Goal: Information Seeking & Learning: Learn about a topic

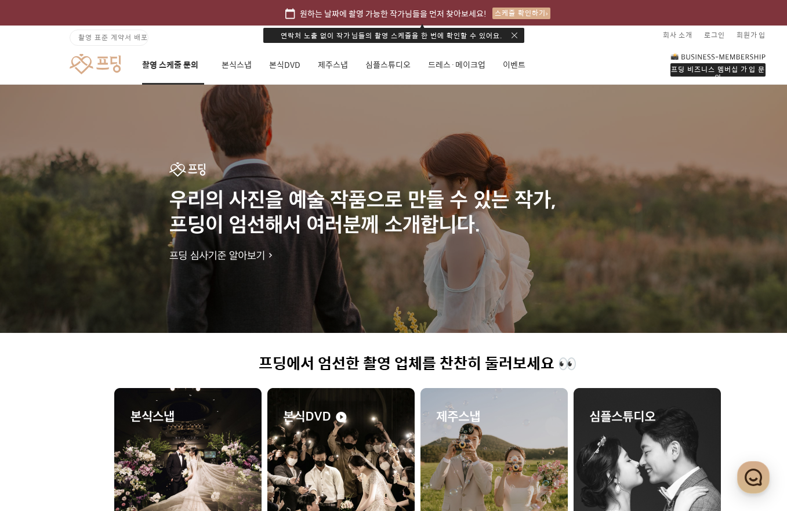
click at [156, 64] on link "촬영 스케줄 문의" at bounding box center [173, 64] width 62 height 39
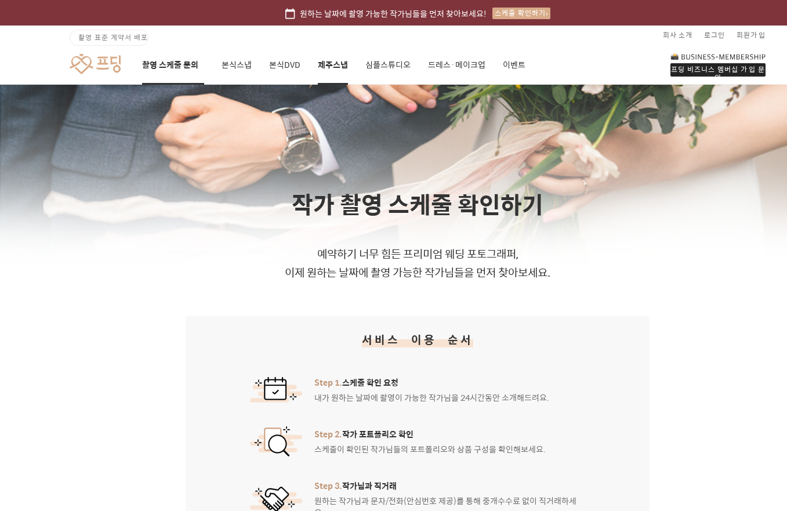
click at [337, 68] on link "제주스냅" at bounding box center [333, 64] width 30 height 39
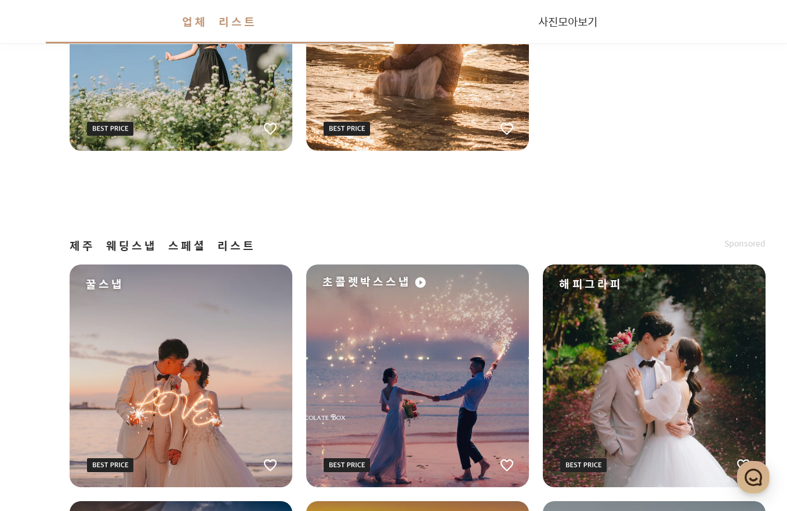
scroll to position [1392, 0]
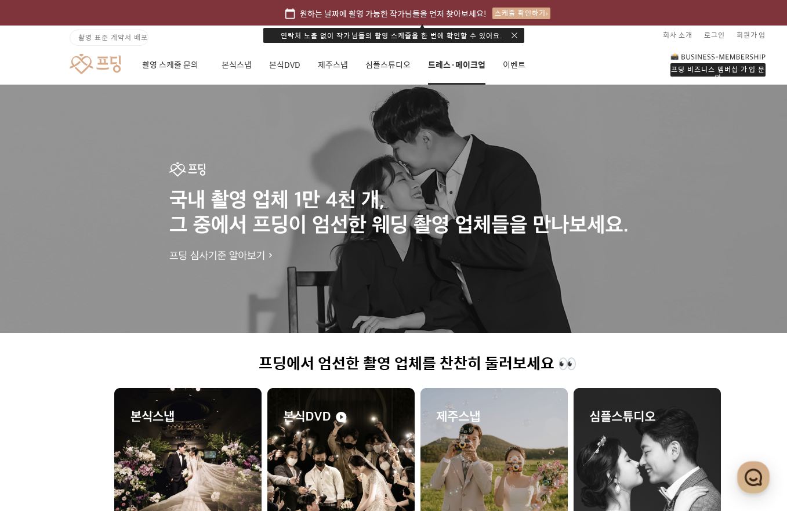
click at [469, 69] on link "드레스·메이크업" at bounding box center [456, 64] width 57 height 39
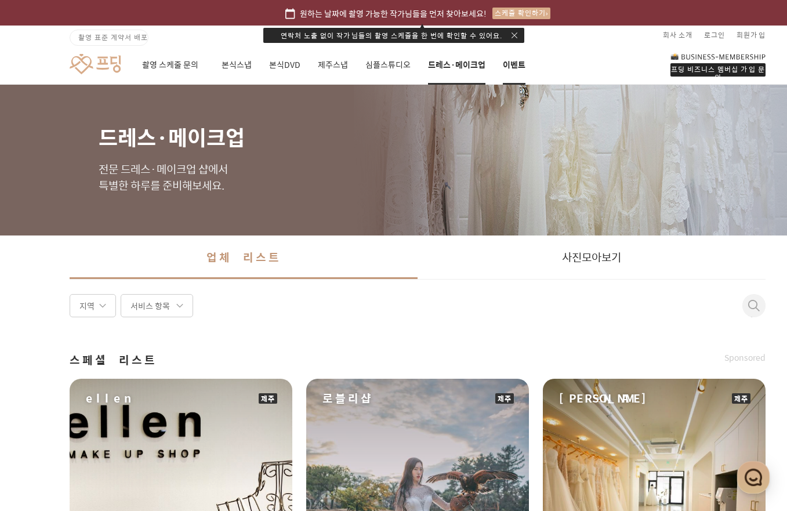
click at [517, 61] on link "이벤트" at bounding box center [514, 64] width 23 height 39
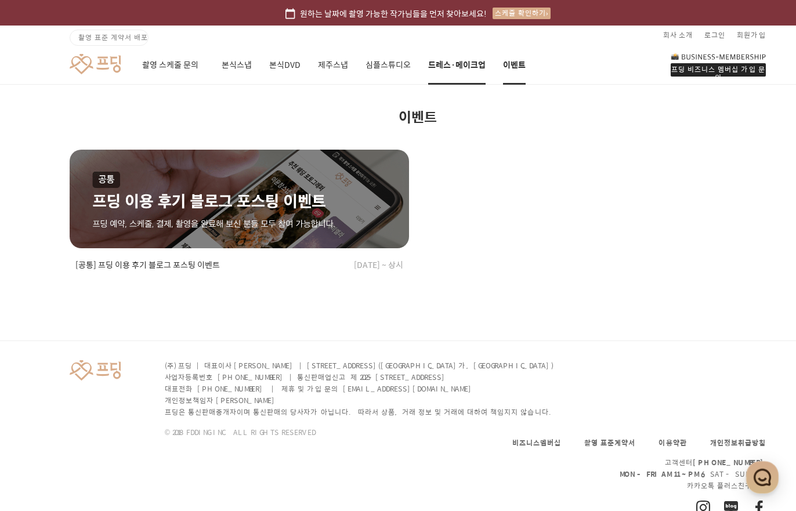
click at [462, 72] on link "드레스·메이크업" at bounding box center [456, 64] width 57 height 39
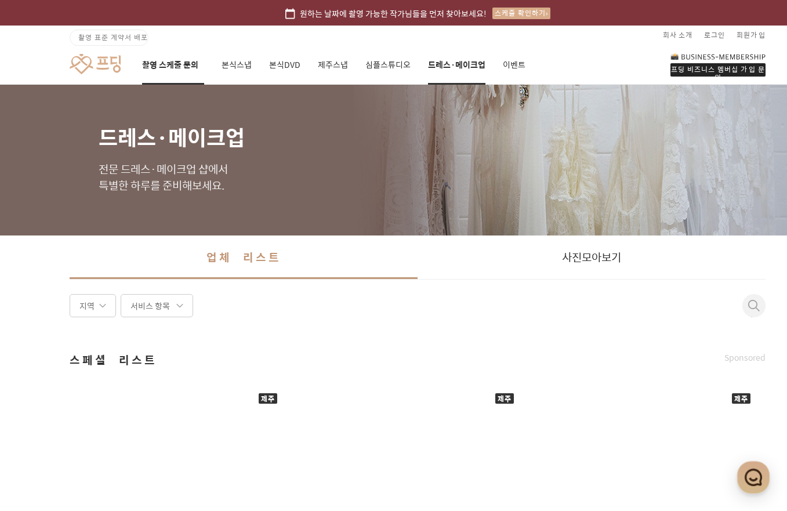
click at [160, 56] on link "촬영 스케줄 문의" at bounding box center [173, 64] width 62 height 39
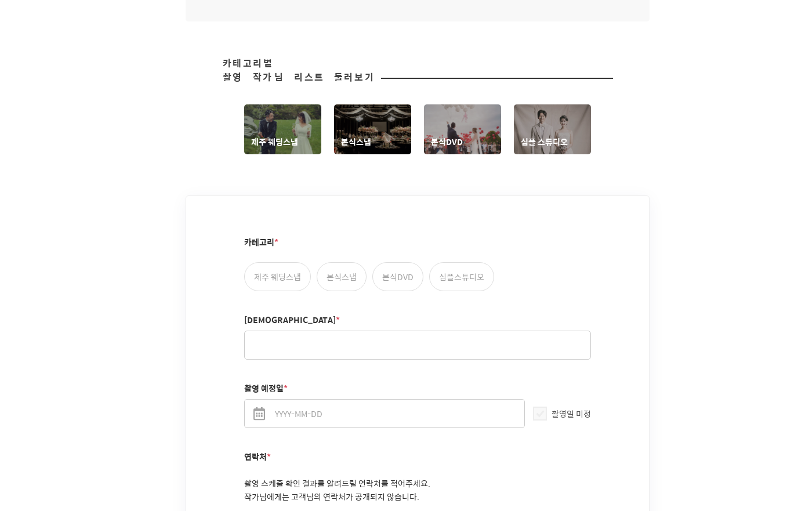
scroll to position [464, 0]
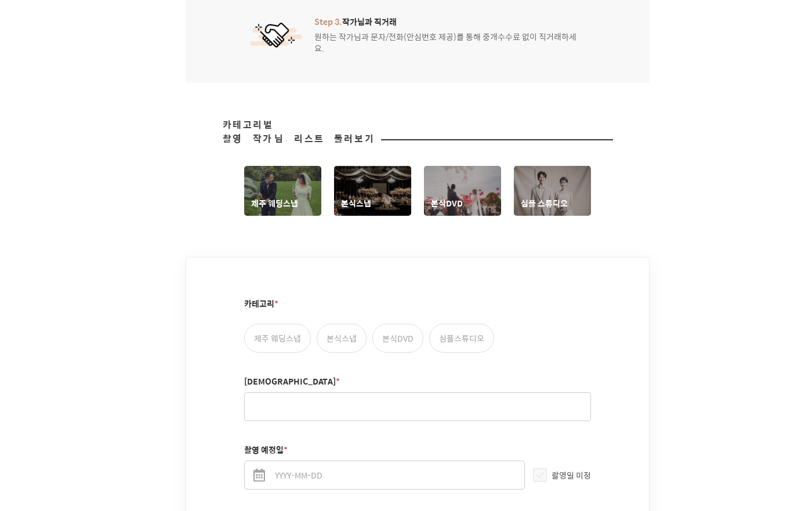
click at [299, 191] on link "제주 웨딩스냅" at bounding box center [282, 191] width 77 height 50
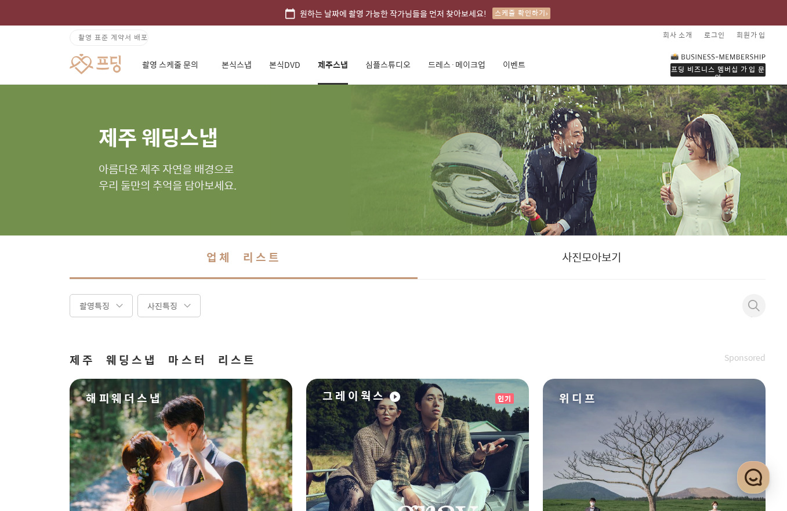
scroll to position [232, 0]
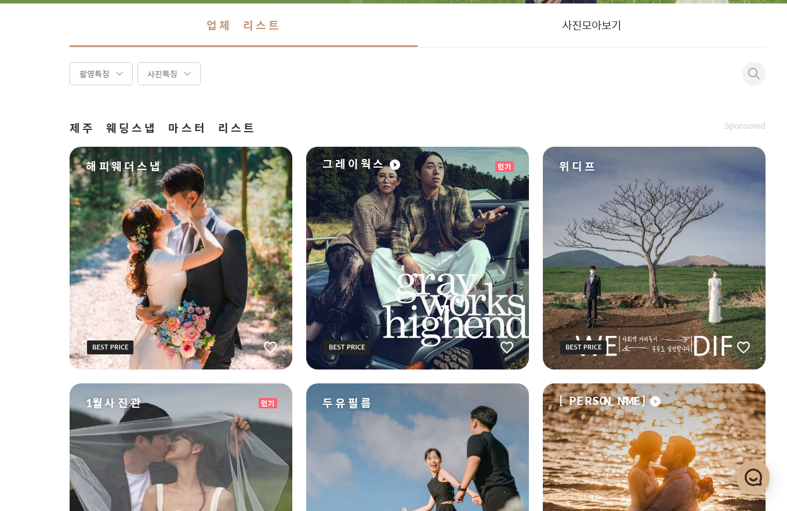
click at [111, 72] on div "촬영특징" at bounding box center [101, 73] width 63 height 23
click at [170, 70] on div "사진특징" at bounding box center [168, 73] width 63 height 23
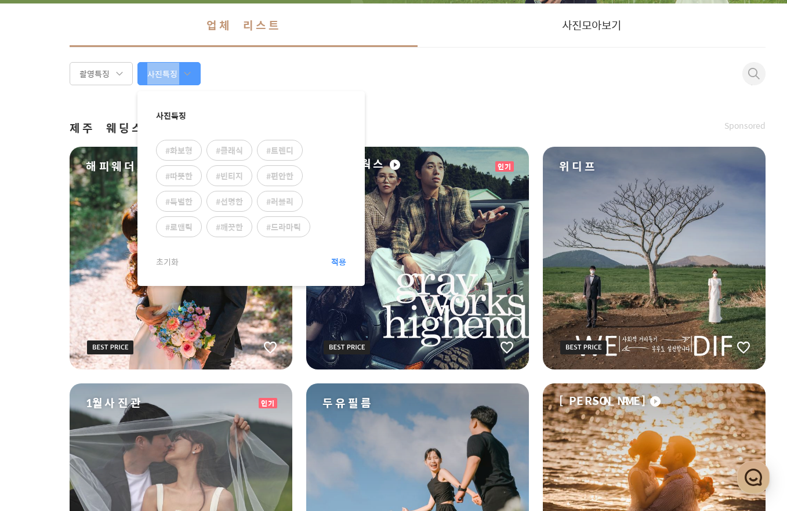
click at [170, 70] on div "사진특징" at bounding box center [168, 73] width 63 height 23
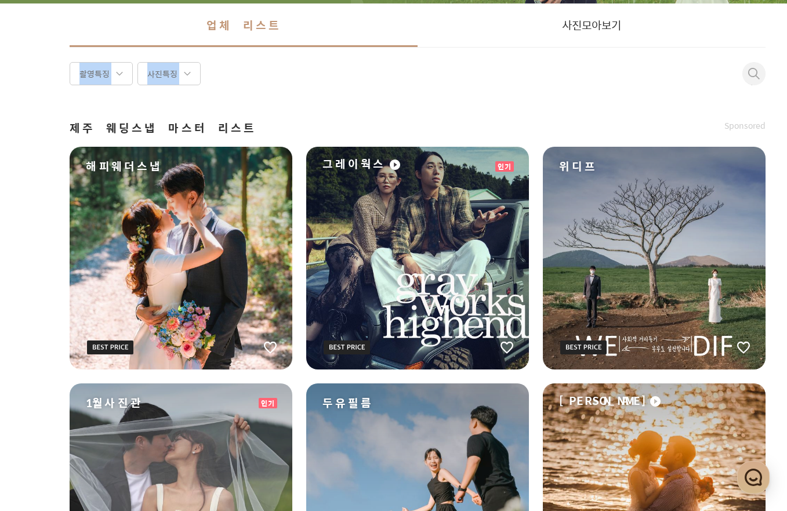
click at [170, 70] on div "사진특징" at bounding box center [168, 73] width 63 height 23
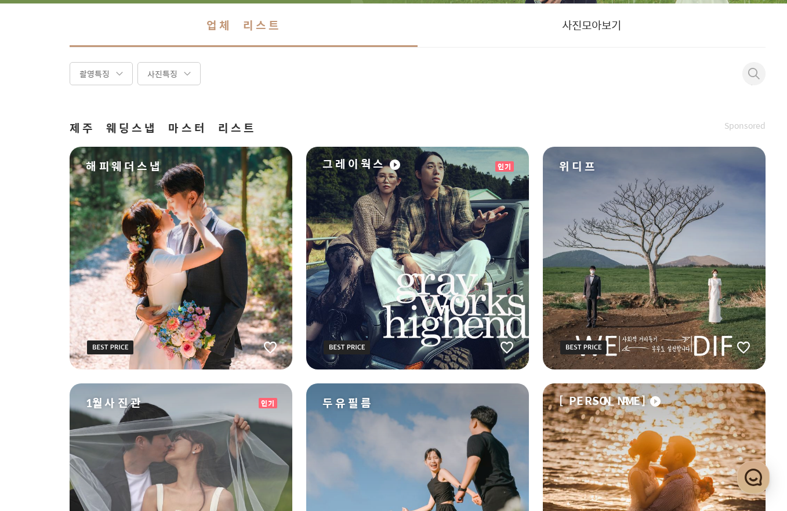
scroll to position [0, 0]
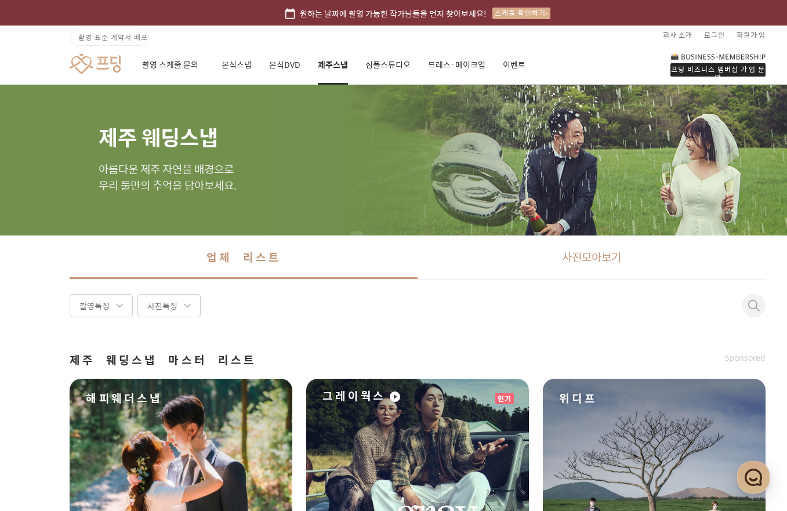
click at [608, 258] on link "사진 모아보기" at bounding box center [592, 256] width 348 height 43
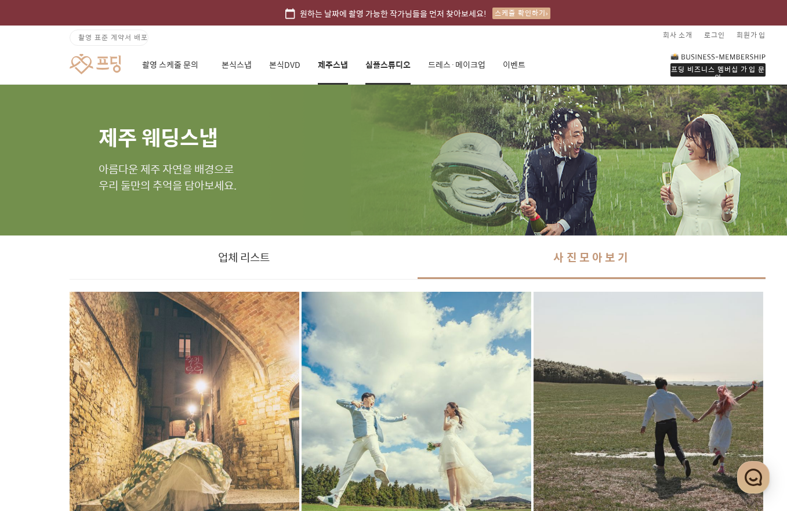
click at [386, 67] on link "심플스튜디오" at bounding box center [387, 64] width 45 height 39
